Goal: Navigation & Orientation: Find specific page/section

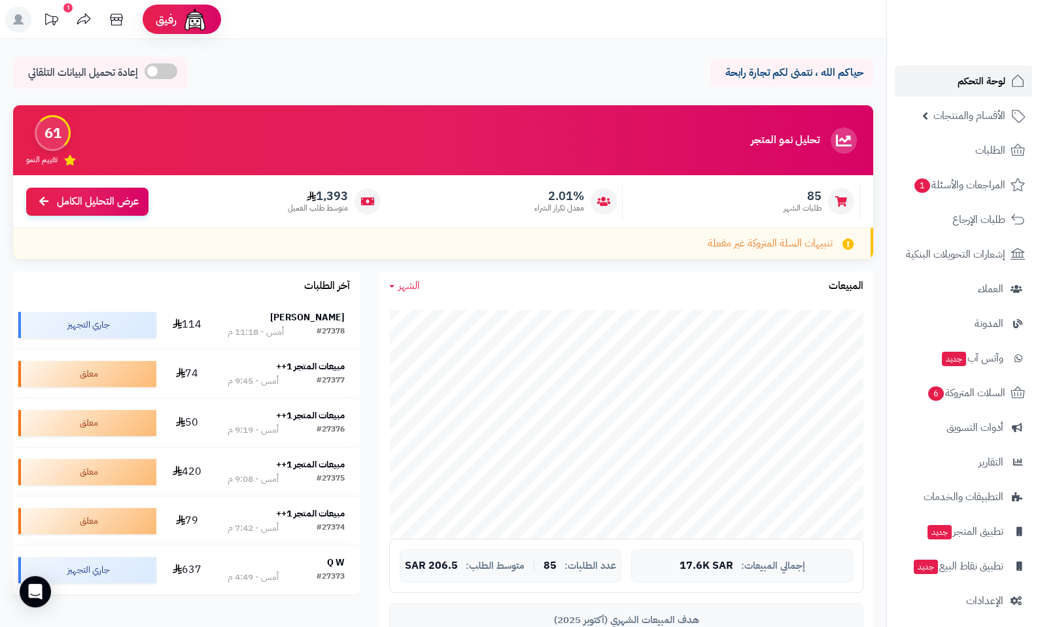
click at [958, 85] on span "لوحة التحكم" at bounding box center [982, 81] width 48 height 18
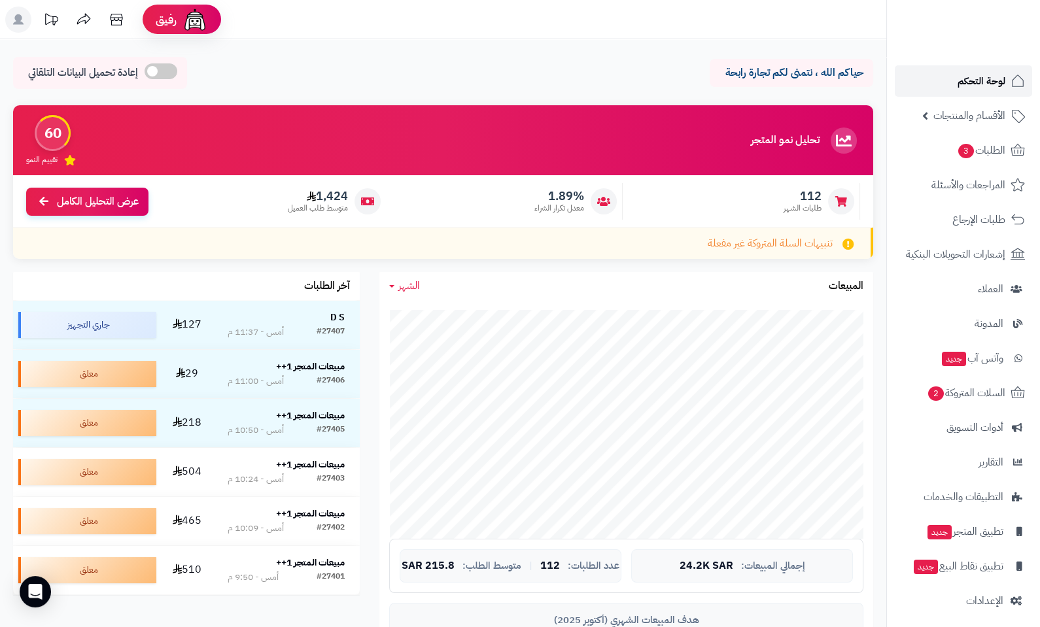
click at [984, 82] on span "لوحة التحكم" at bounding box center [982, 81] width 48 height 18
